Goal: Task Accomplishment & Management: Use online tool/utility

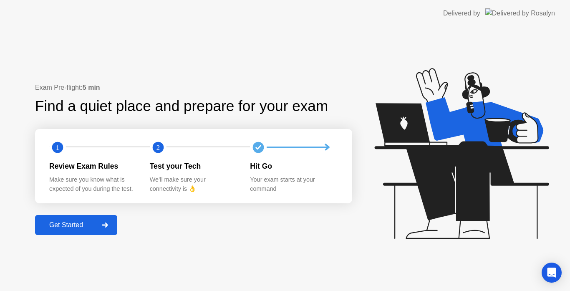
click at [112, 228] on div at bounding box center [105, 224] width 20 height 19
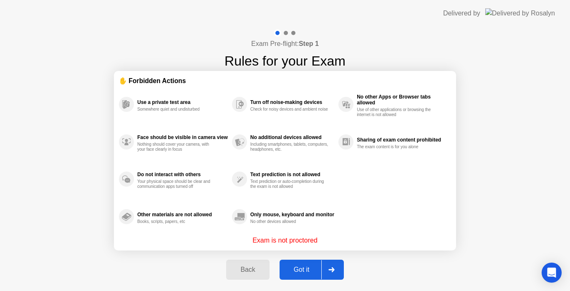
click at [335, 273] on div at bounding box center [332, 269] width 20 height 19
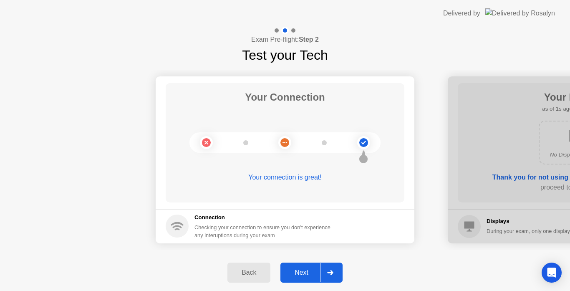
click at [335, 277] on div at bounding box center [330, 272] width 20 height 19
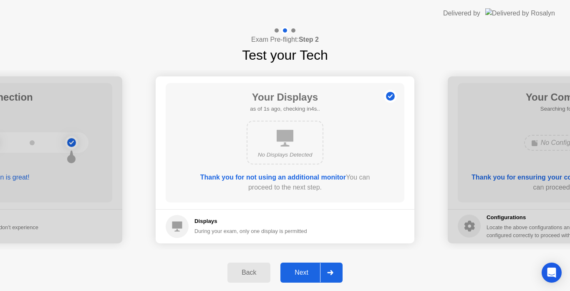
click at [335, 278] on div at bounding box center [330, 272] width 20 height 19
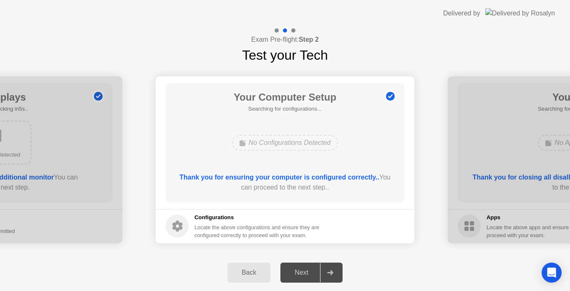
click at [335, 280] on div at bounding box center [330, 272] width 20 height 19
click at [155, 50] on div "Exam Pre-flight: Step 2 Test your Tech" at bounding box center [285, 46] width 570 height 38
click at [308, 274] on div "Next" at bounding box center [301, 273] width 37 height 8
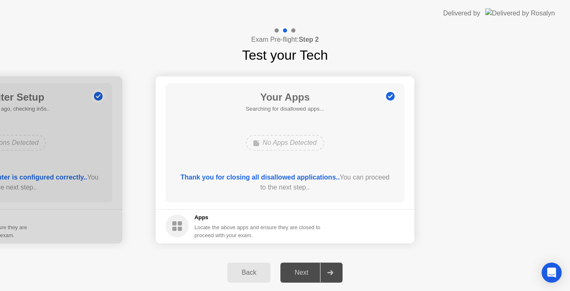
click at [350, 138] on div "No Apps Detected" at bounding box center [285, 143] width 191 height 23
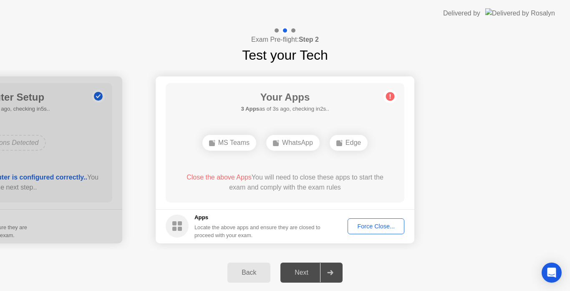
click at [384, 227] on div "Force Close..." at bounding box center [376, 226] width 51 height 7
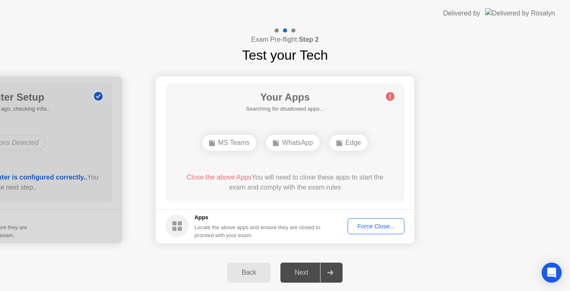
click at [380, 228] on div "Force Close..." at bounding box center [376, 226] width 51 height 7
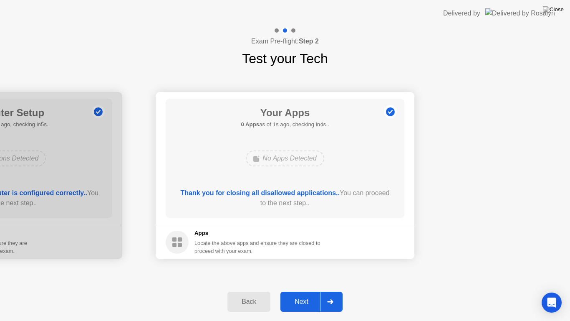
click at [329, 291] on icon at bounding box center [330, 301] width 6 height 5
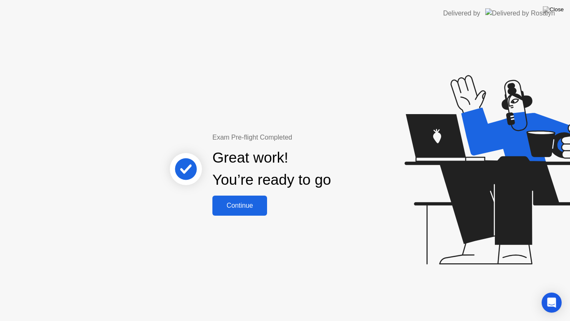
click at [231, 205] on div "Continue" at bounding box center [240, 206] width 50 height 8
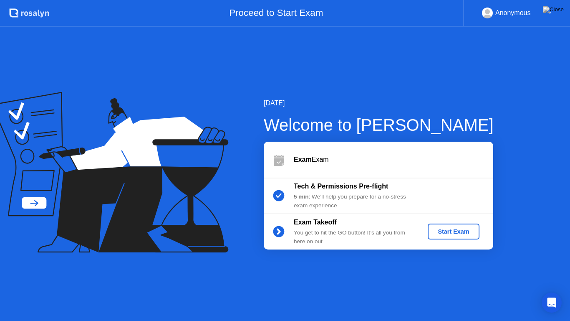
click at [549, 11] on div "▼" at bounding box center [550, 13] width 4 height 11
click at [452, 233] on div "Start Exam" at bounding box center [453, 231] width 45 height 7
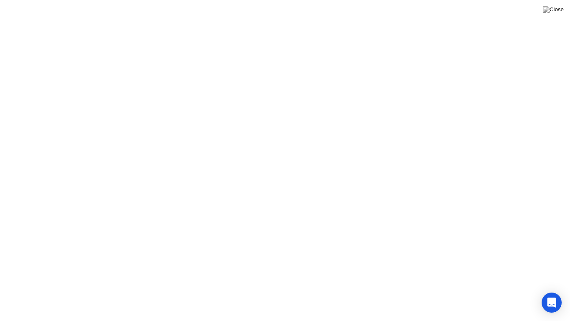
click div
click div "End Proctoring Session"
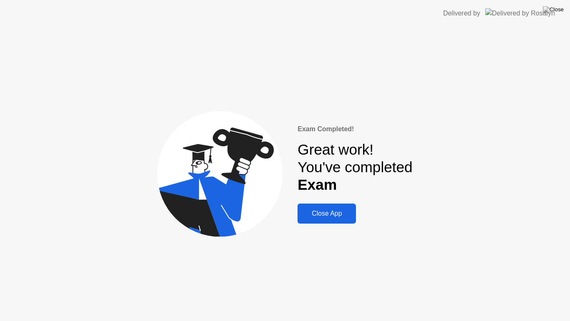
click at [340, 210] on div "Close App" at bounding box center [326, 214] width 53 height 8
